Goal: Task Accomplishment & Management: Manage account settings

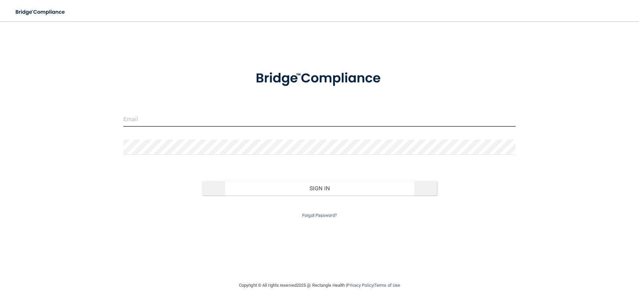
type input "[EMAIL_ADDRESS][DOMAIN_NAME]"
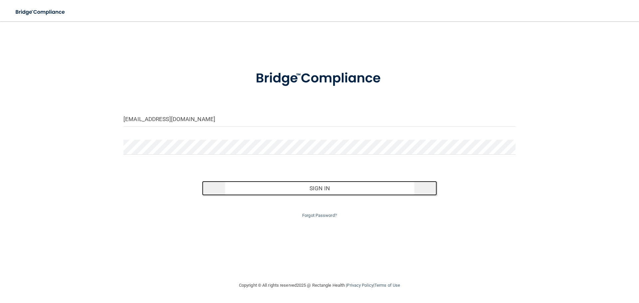
click at [327, 191] on button "Sign In" at bounding box center [319, 188] width 235 height 15
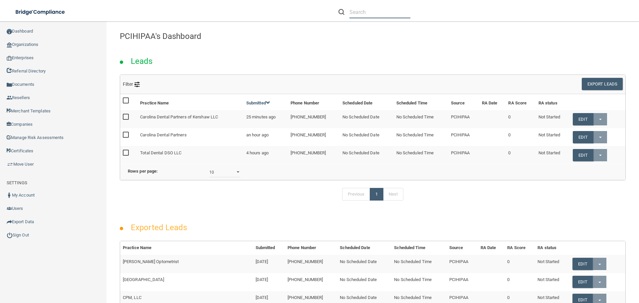
click at [380, 12] on input "text" at bounding box center [379, 12] width 61 height 12
paste input "I-Rise Dental Boutique"
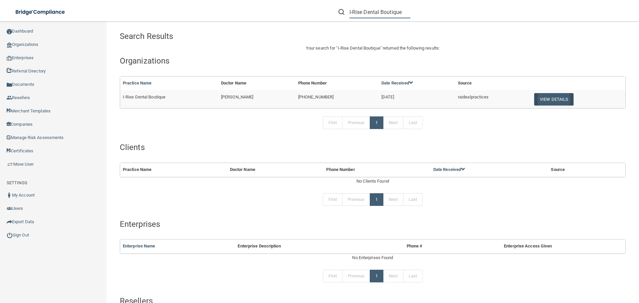
type input "I-Rise Dental Boutique"
click at [550, 100] on button "View Details" at bounding box center [553, 99] width 39 height 12
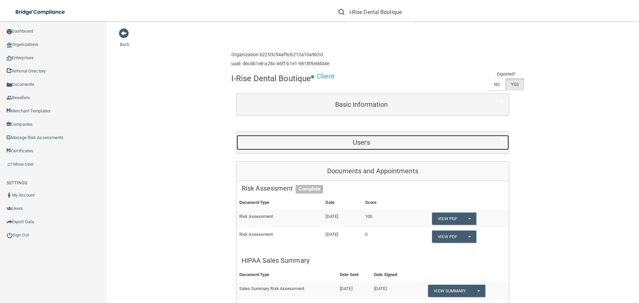
click at [359, 144] on h5 "Users" at bounding box center [360, 142] width 239 height 7
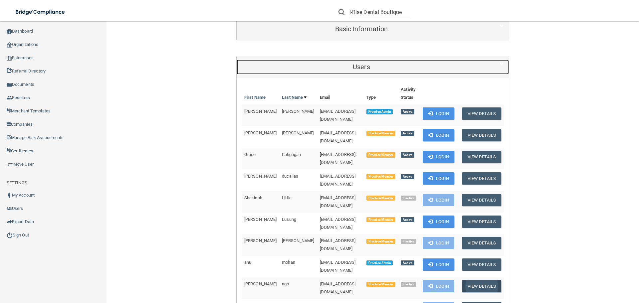
scroll to position [67, 0]
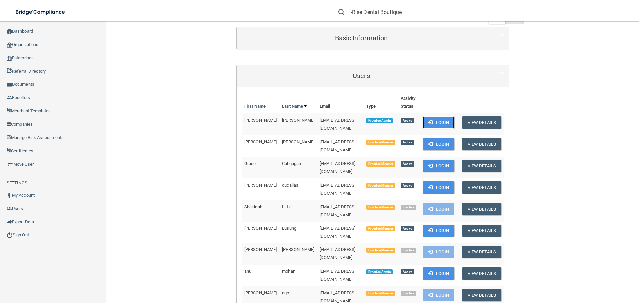
click at [437, 123] on button "Login" at bounding box center [438, 122] width 32 height 12
click at [436, 124] on button "Login" at bounding box center [438, 122] width 32 height 12
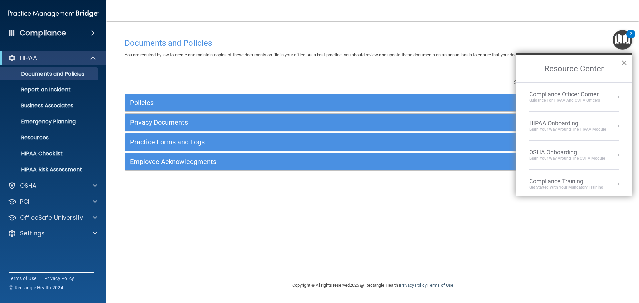
click at [624, 60] on button "×" at bounding box center [624, 62] width 6 height 11
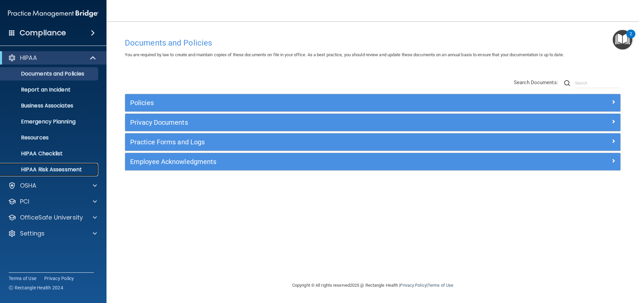
click at [58, 170] on p "HIPAA Risk Assessment" at bounding box center [49, 169] width 91 height 7
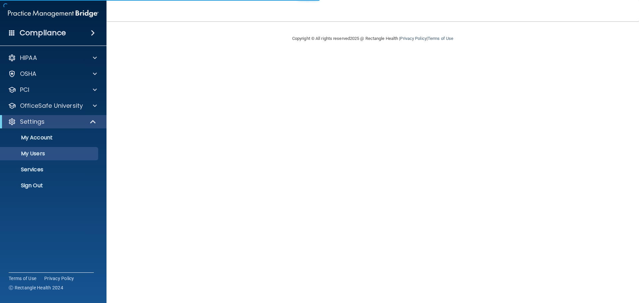
select select "20"
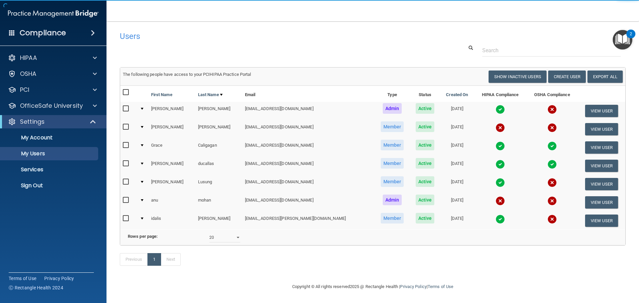
scroll to position [10, 0]
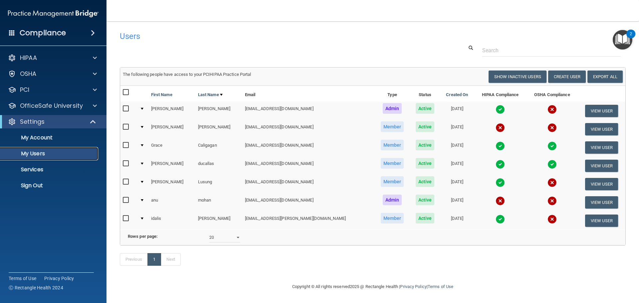
click at [33, 154] on p "My Users" at bounding box center [49, 153] width 91 height 7
click at [93, 122] on span at bounding box center [94, 122] width 6 height 8
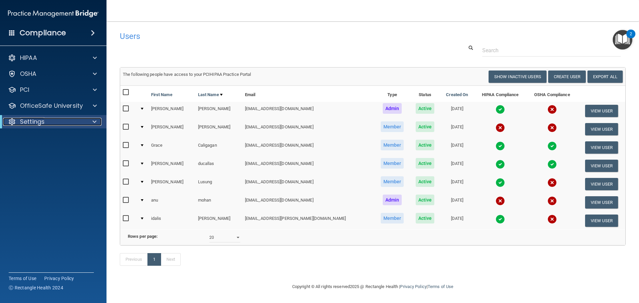
click at [93, 119] on span at bounding box center [94, 122] width 4 height 8
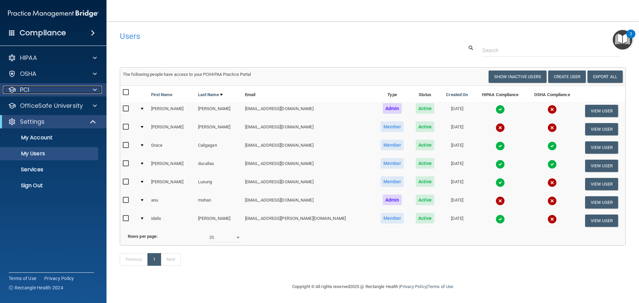
click at [91, 88] on div at bounding box center [93, 90] width 17 height 8
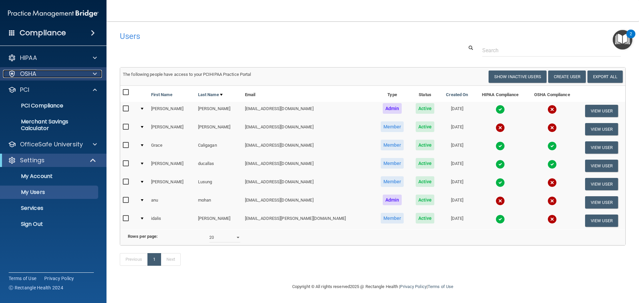
click at [94, 72] on span at bounding box center [95, 74] width 4 height 8
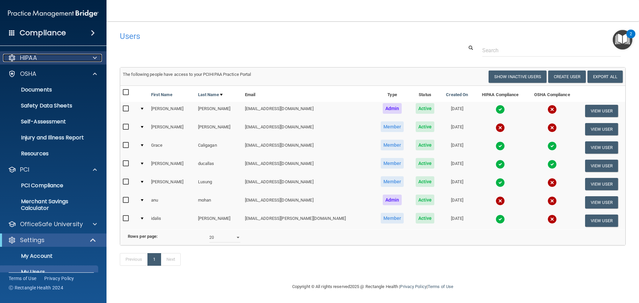
click at [94, 56] on span at bounding box center [95, 58] width 4 height 8
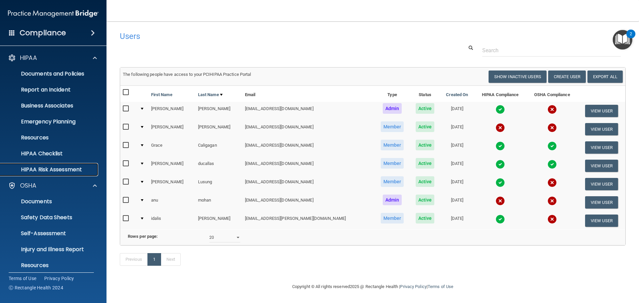
click at [60, 169] on p "HIPAA Risk Assessment" at bounding box center [49, 169] width 91 height 7
